Goal: Find specific page/section: Find specific page/section

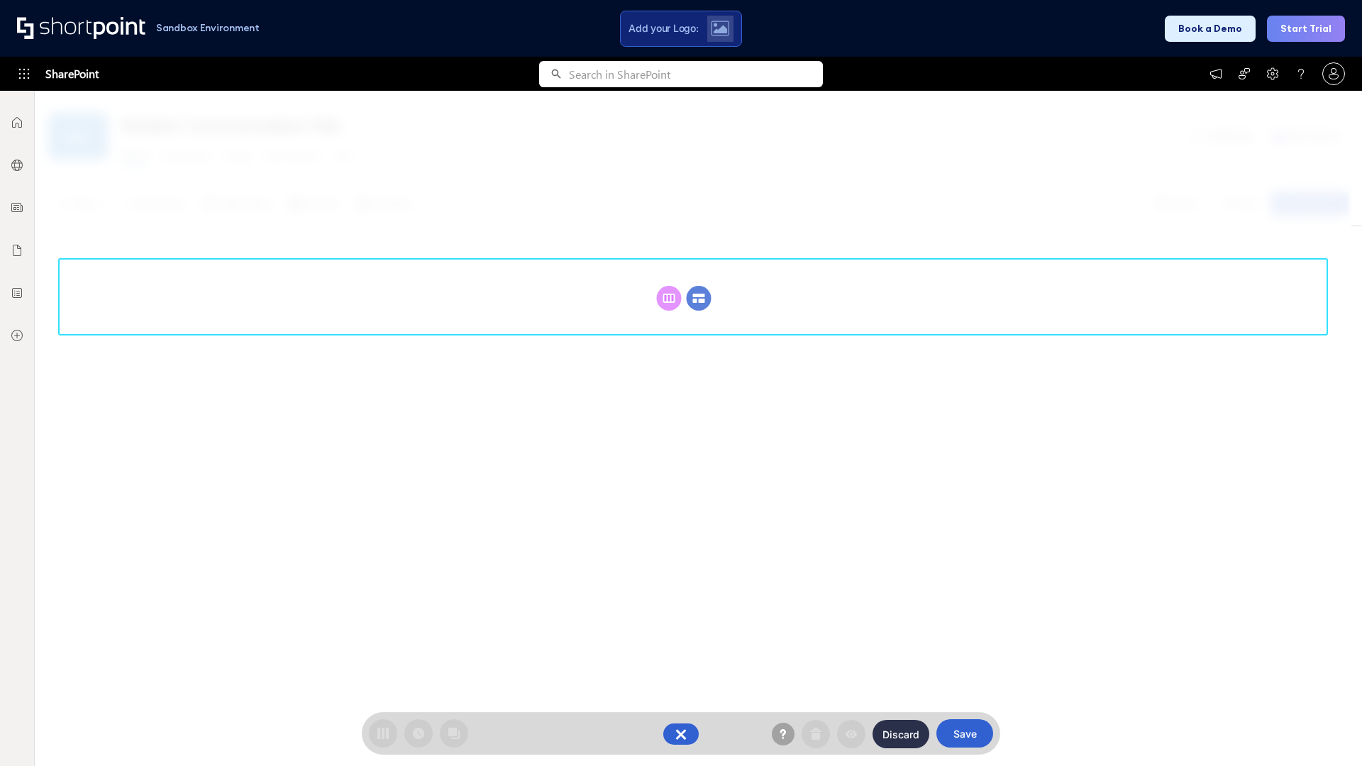
scroll to position [195, 0]
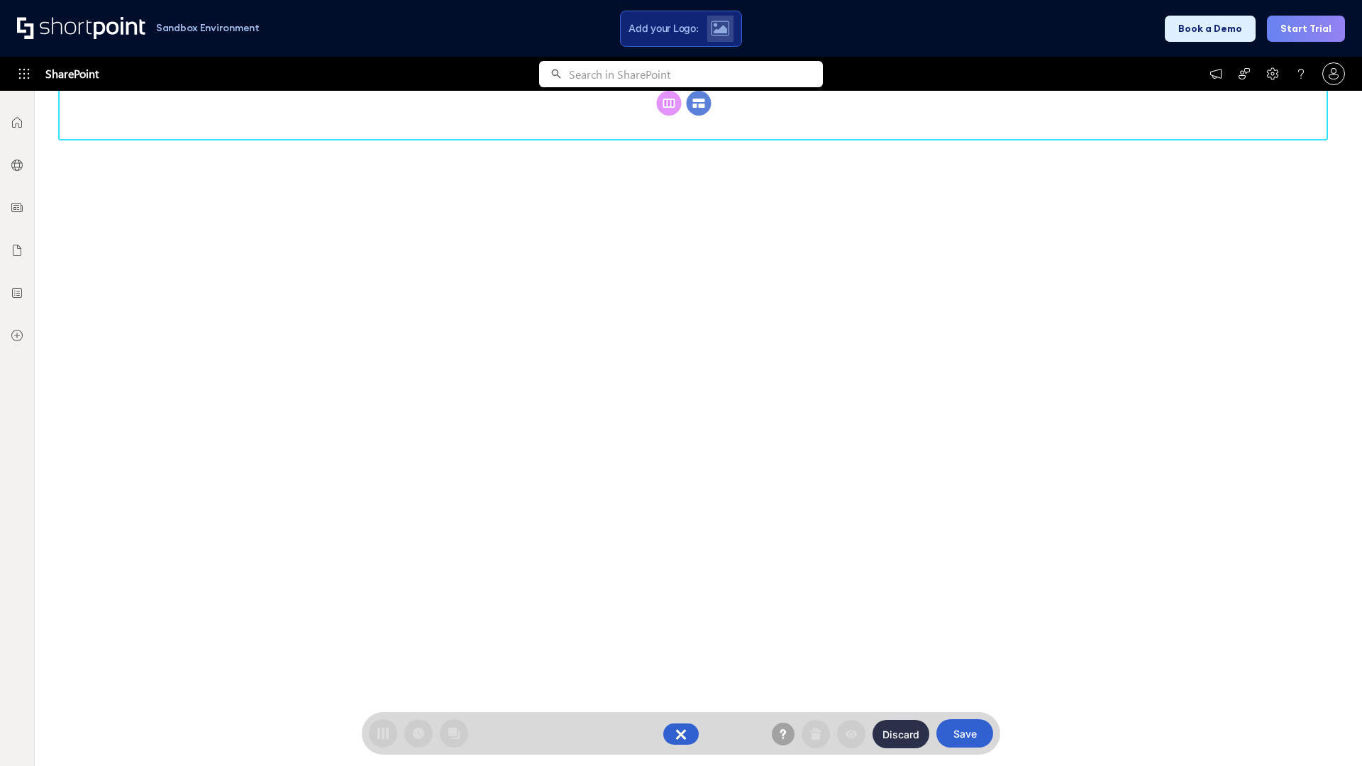
click at [699, 116] on circle at bounding box center [699, 103] width 25 height 25
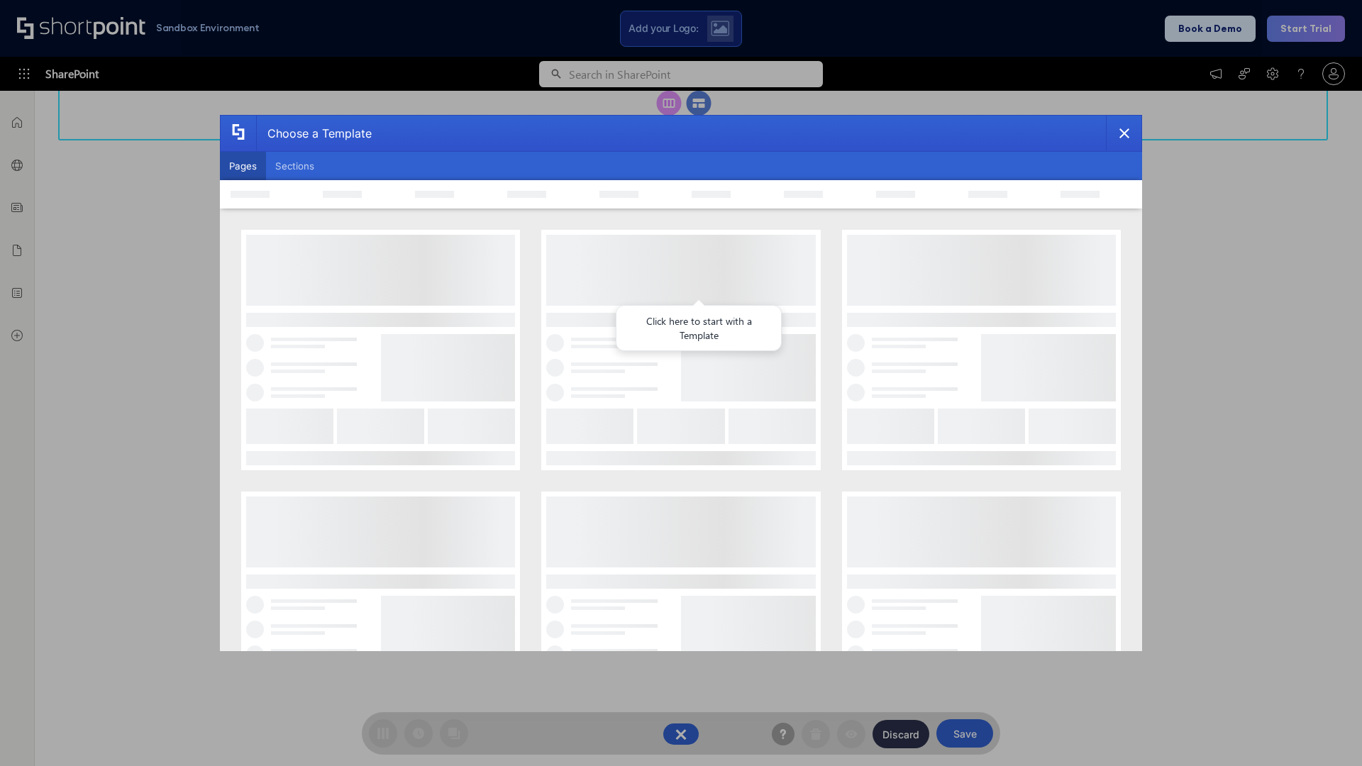
scroll to position [0, 0]
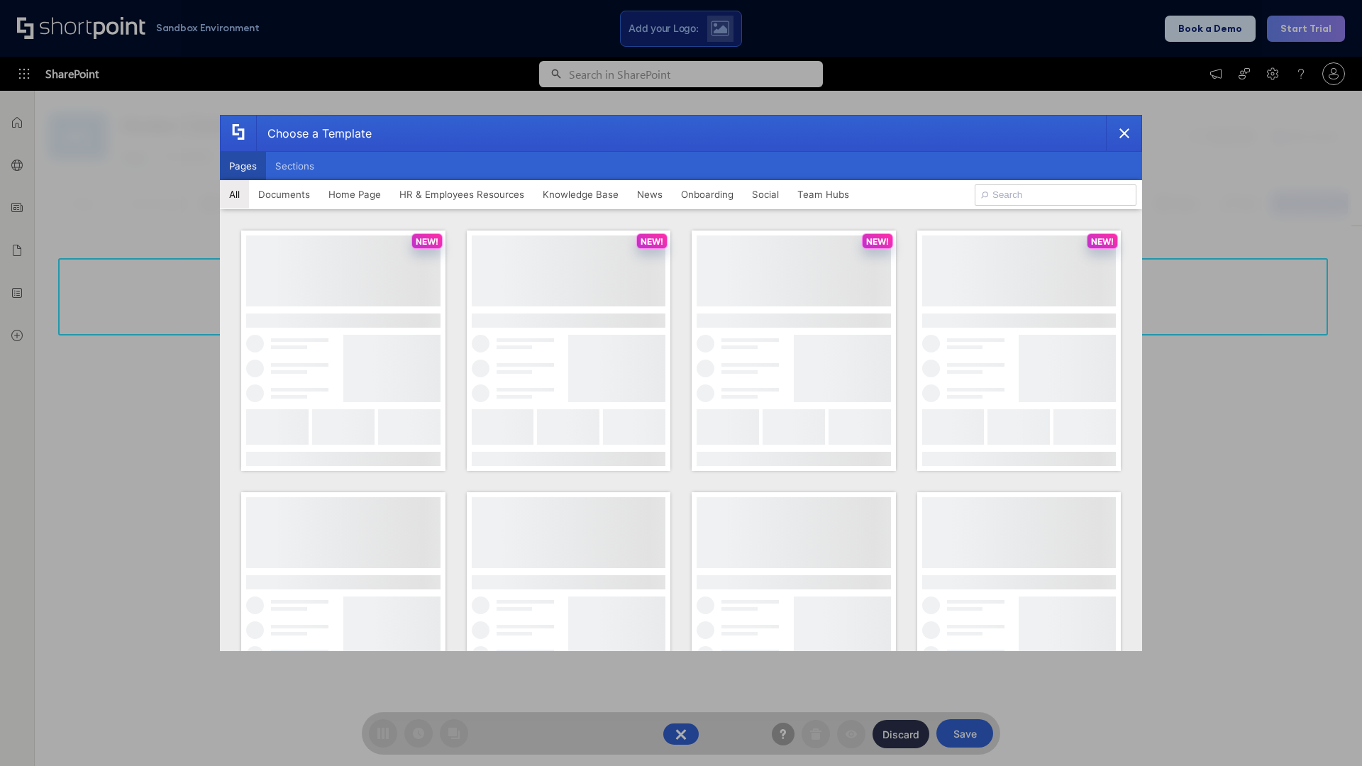
click at [243, 166] on button "Pages" at bounding box center [243, 166] width 46 height 28
type input "Social Layout 2"
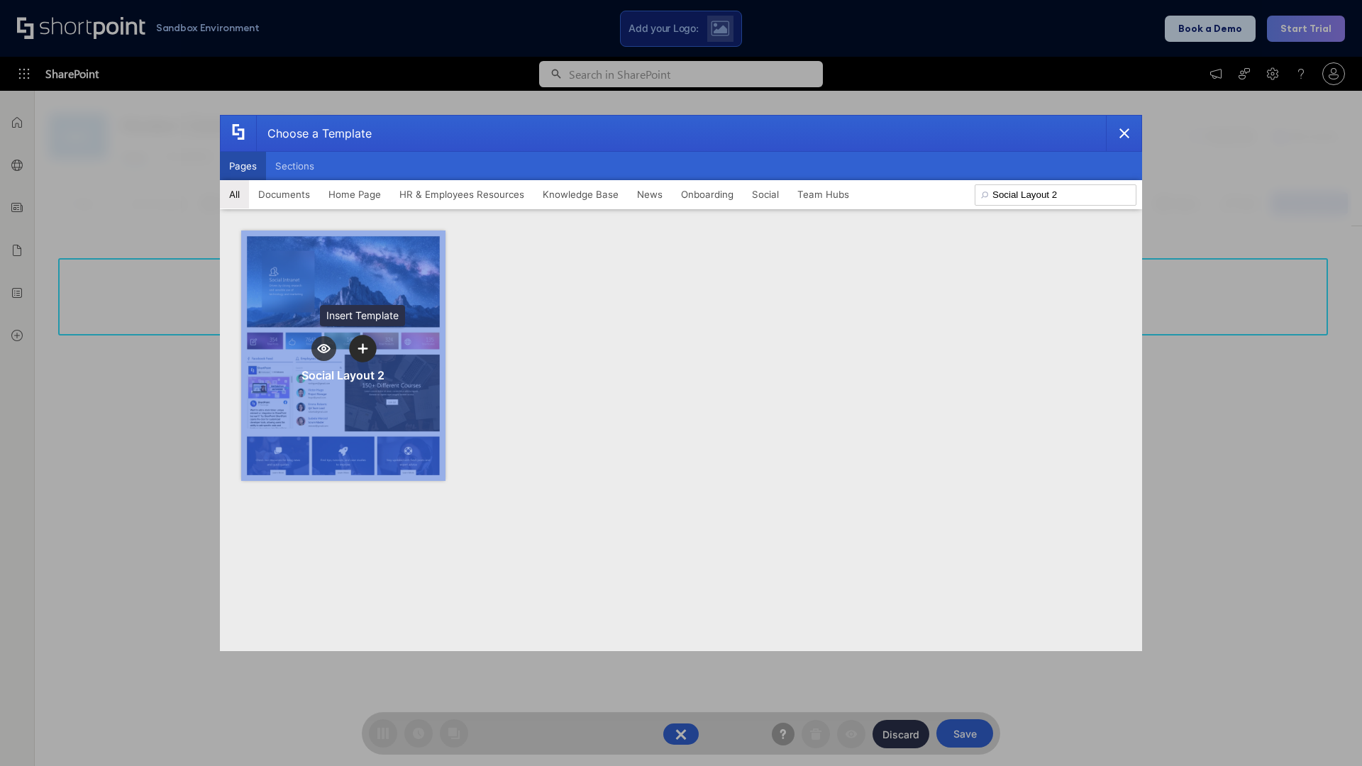
click at [363, 348] on icon "template selector" at bounding box center [363, 348] width 10 height 10
